Goal: Transaction & Acquisition: Purchase product/service

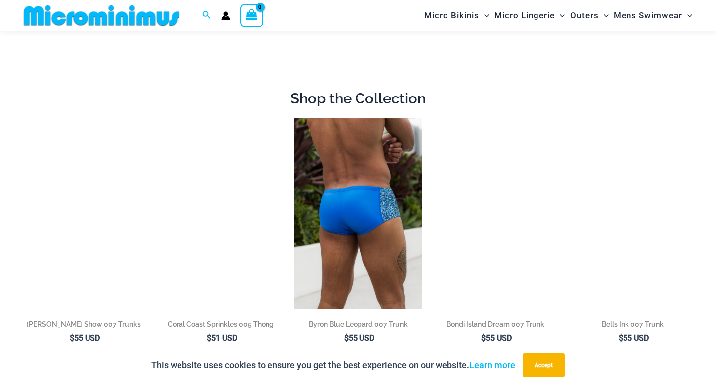
scroll to position [634, 0]
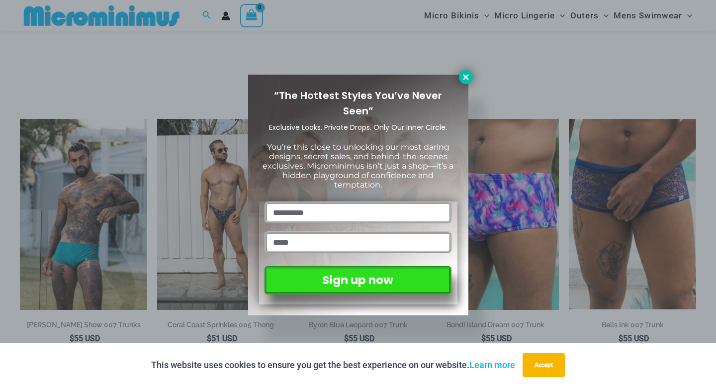
click at [466, 73] on icon at bounding box center [465, 77] width 9 height 9
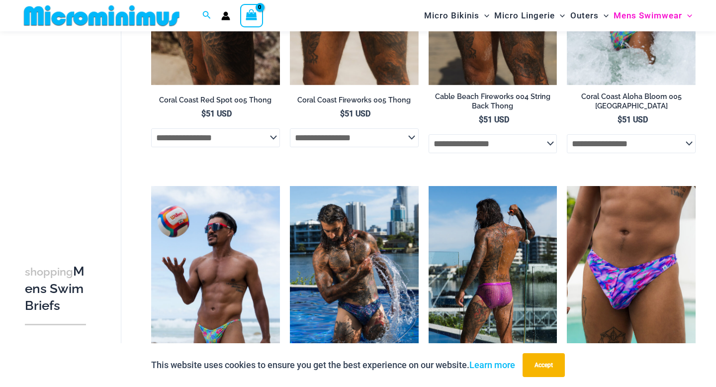
scroll to position [217, 0]
